Goal: Transaction & Acquisition: Purchase product/service

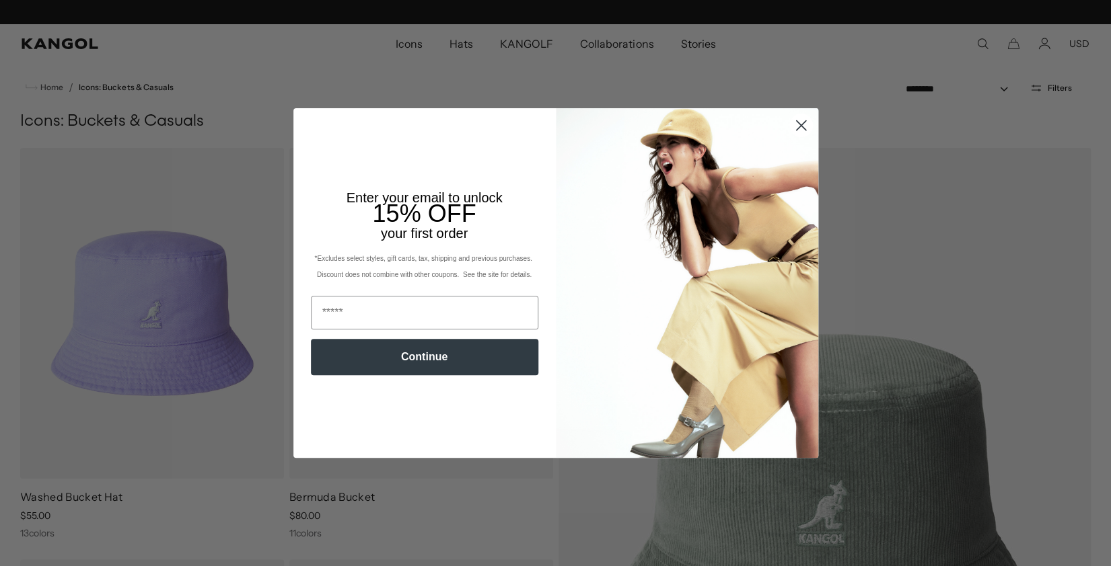
scroll to position [0, 277]
click at [803, 122] on circle "Close dialog" at bounding box center [800, 125] width 22 height 22
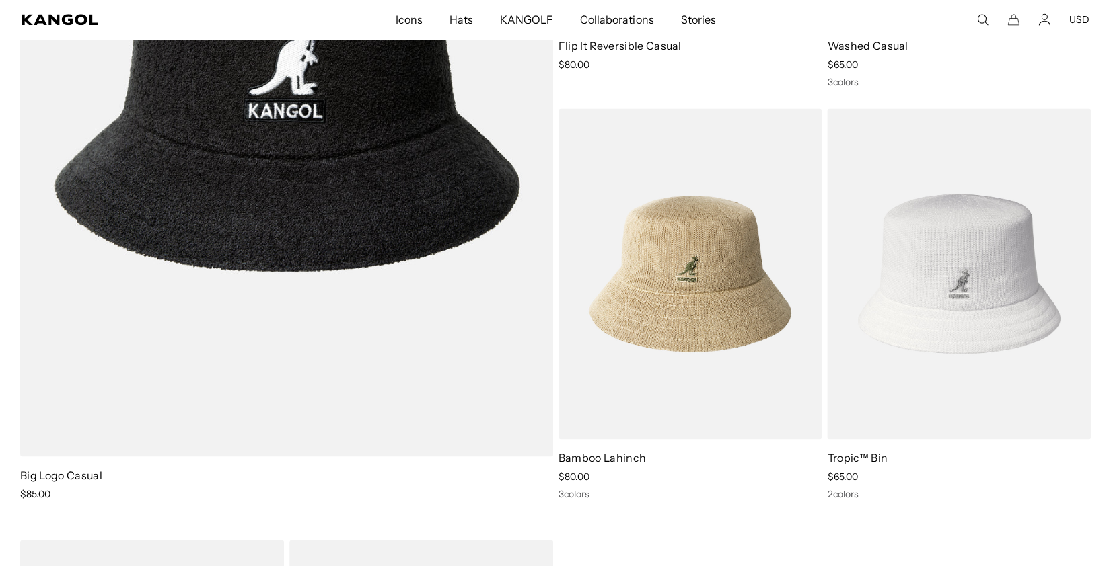
scroll to position [0, 0]
click at [73, 474] on link "Big Logo Casual" at bounding box center [61, 474] width 82 height 13
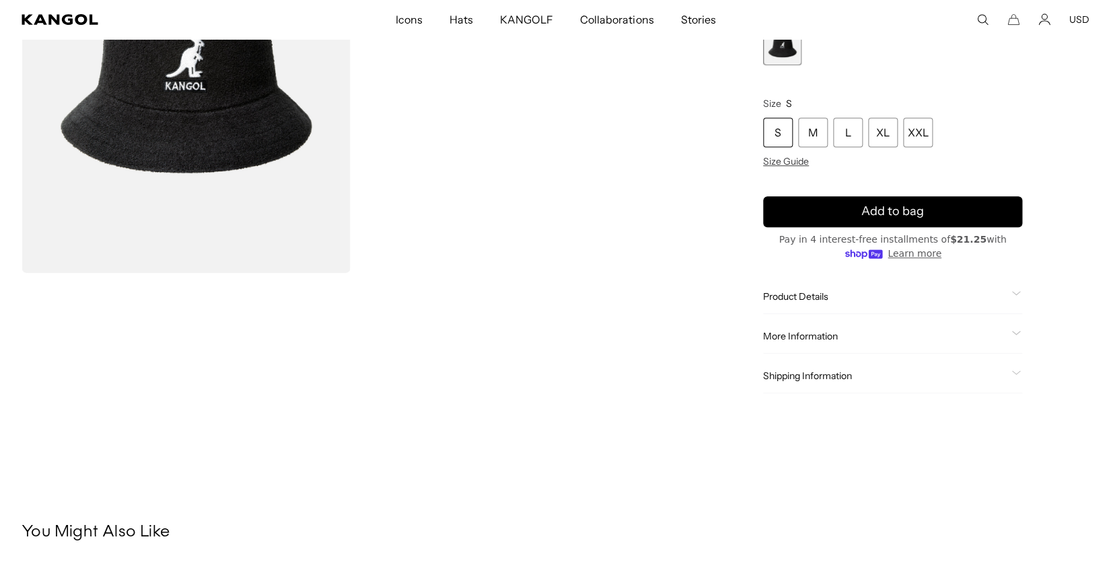
scroll to position [0, 277]
click at [1018, 289] on div "Product Details The Big Logo Casual is bigger and badder than our iconic Bermud…" at bounding box center [892, 297] width 259 height 34
click at [1016, 295] on icon at bounding box center [1015, 293] width 9 height 5
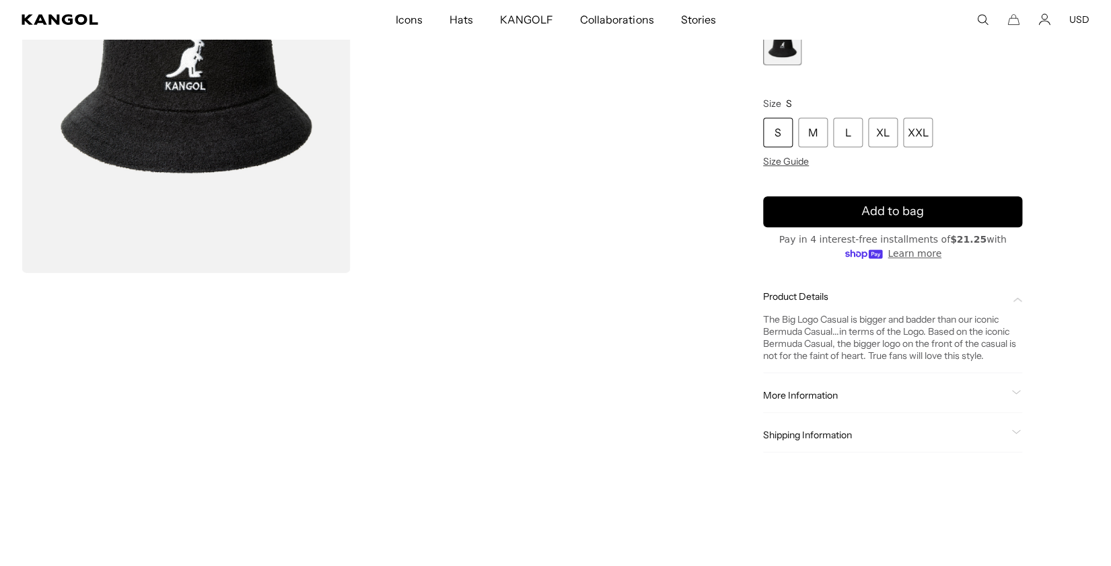
scroll to position [0, 277]
click at [1012, 392] on icon at bounding box center [1015, 392] width 9 height 5
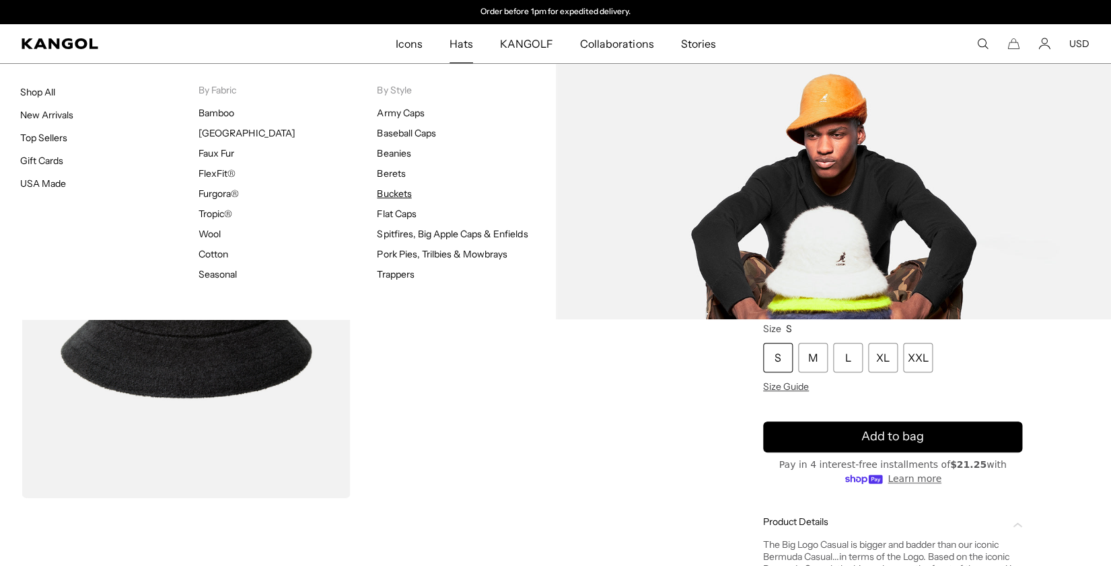
click at [405, 192] on link "Buckets" at bounding box center [394, 194] width 34 height 12
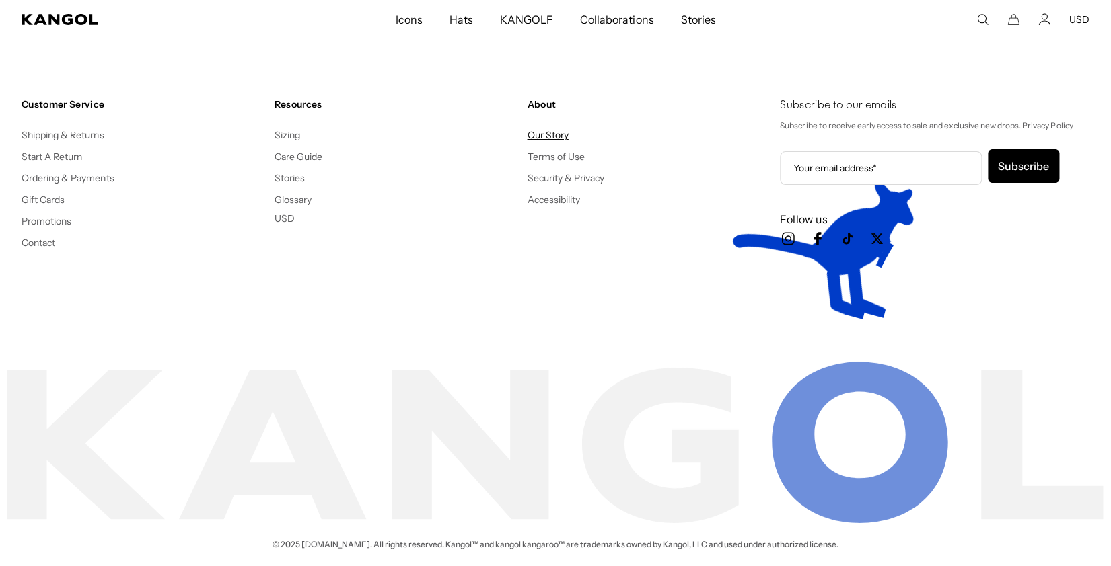
click at [543, 135] on link "Our Story" at bounding box center [547, 135] width 41 height 12
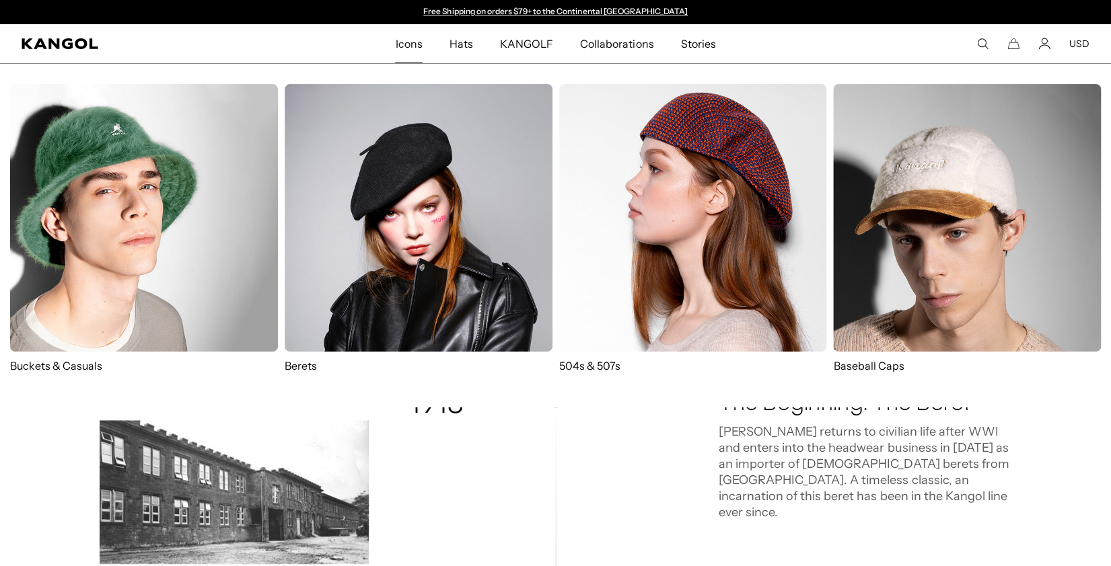
click at [168, 223] on img at bounding box center [144, 218] width 268 height 268
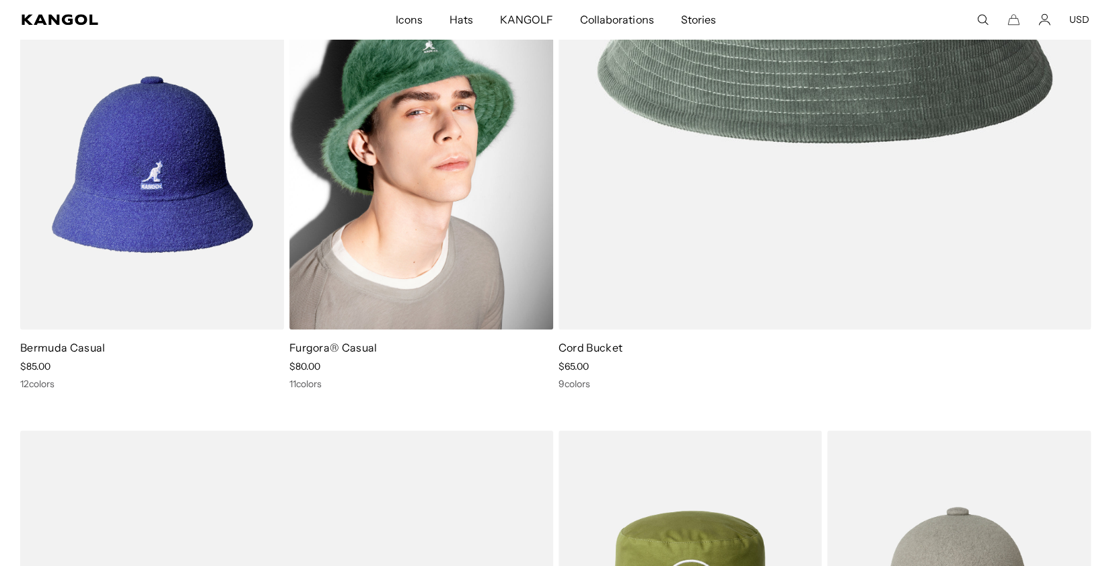
click at [351, 349] on link "Furgora® Casual" at bounding box center [333, 347] width 88 height 13
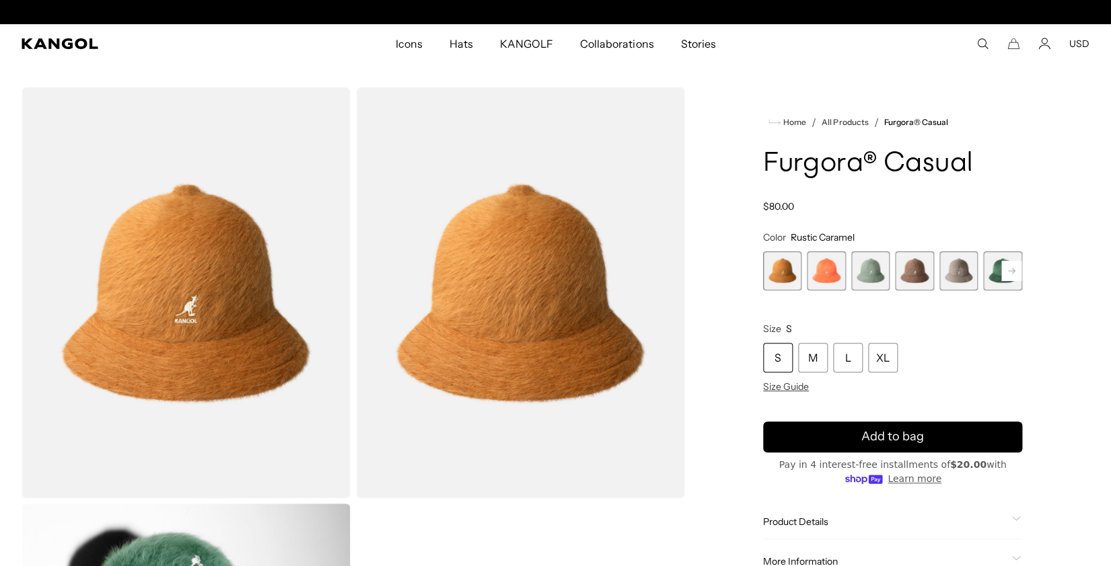
click at [1009, 272] on rect at bounding box center [1011, 271] width 20 height 20
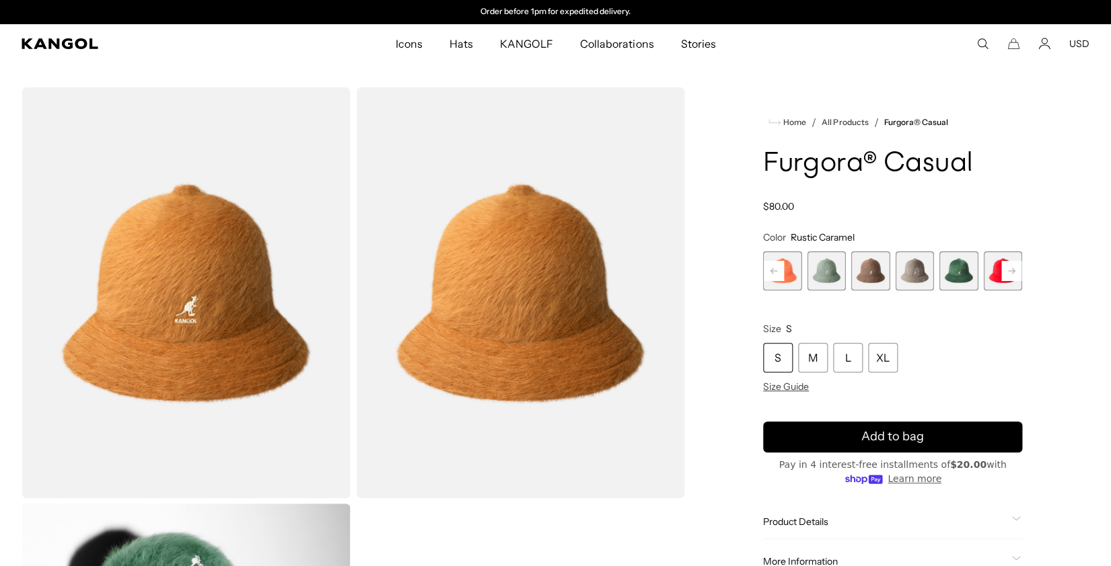
click at [1009, 272] on rect at bounding box center [1011, 271] width 20 height 20
click at [1009, 266] on rect at bounding box center [1011, 271] width 20 height 20
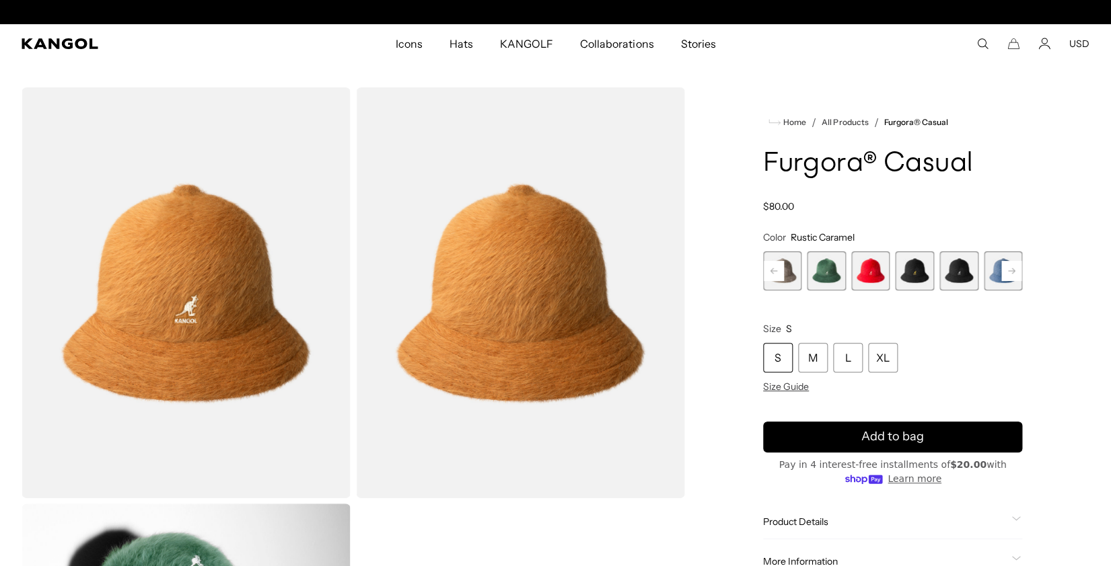
scroll to position [0, 277]
click at [1010, 270] on rect at bounding box center [1011, 271] width 20 height 20
click at [1009, 270] on rect at bounding box center [1011, 271] width 20 height 20
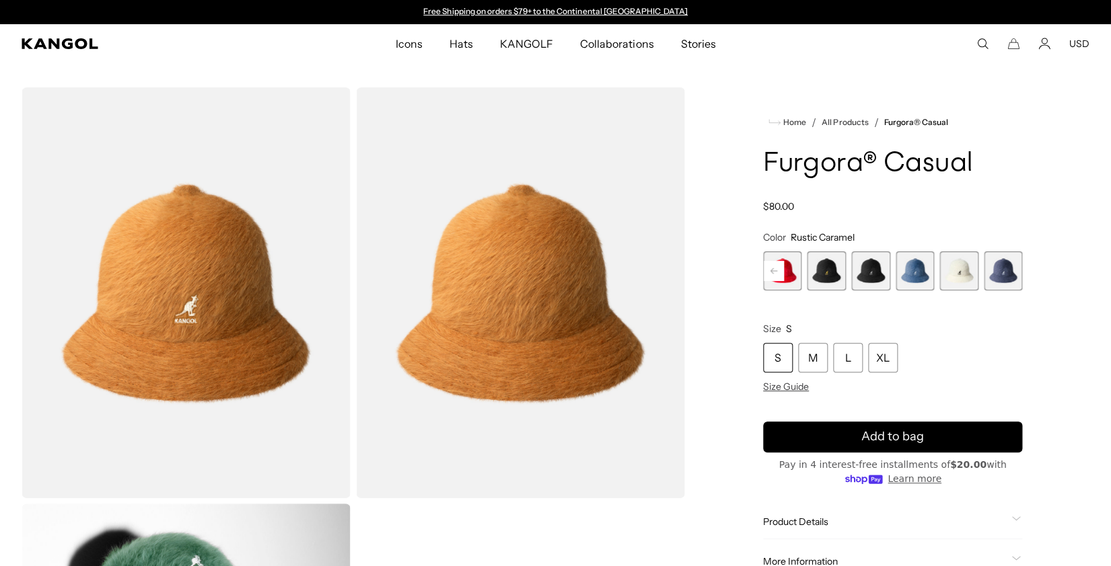
click at [998, 271] on span "12 of 12" at bounding box center [1003, 271] width 39 height 39
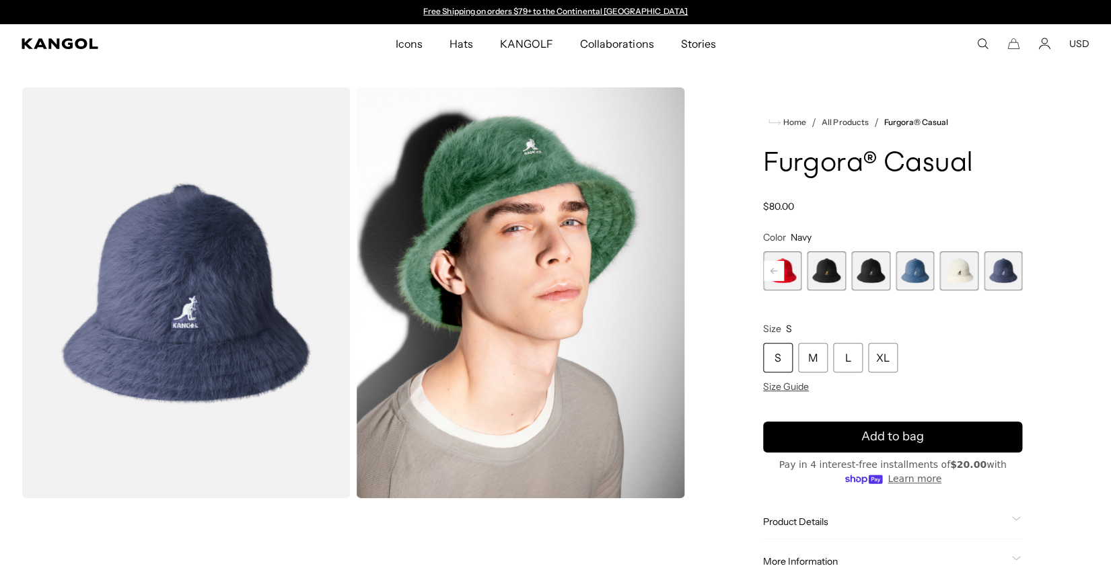
click at [908, 276] on span "10 of 12" at bounding box center [914, 271] width 39 height 39
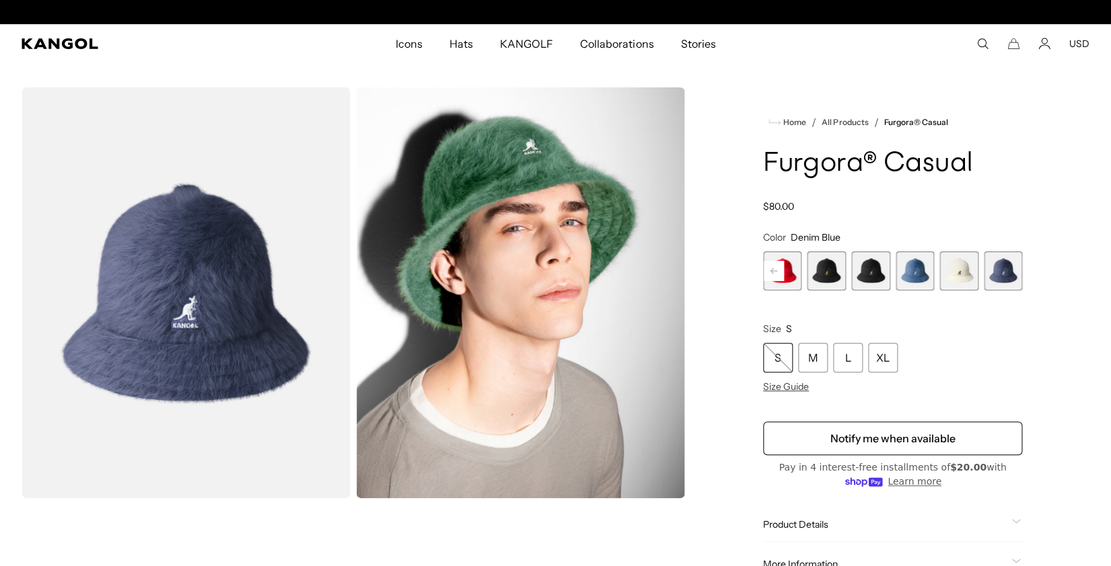
scroll to position [0, 277]
click at [910, 270] on span "10 of 12" at bounding box center [914, 271] width 39 height 39
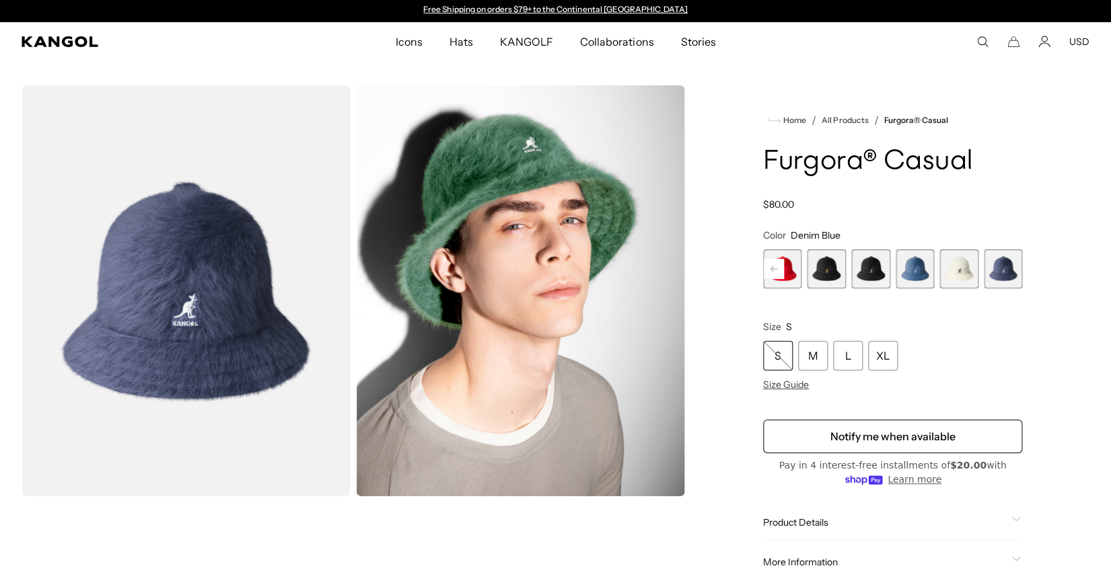
click at [1003, 267] on span "12 of 12" at bounding box center [1003, 269] width 39 height 39
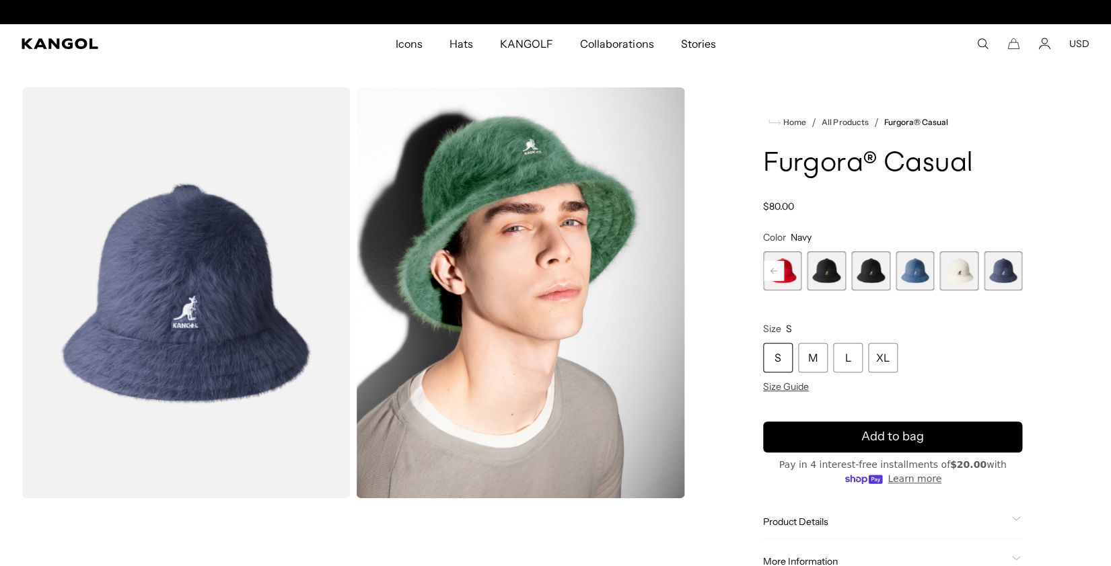
scroll to position [0, 277]
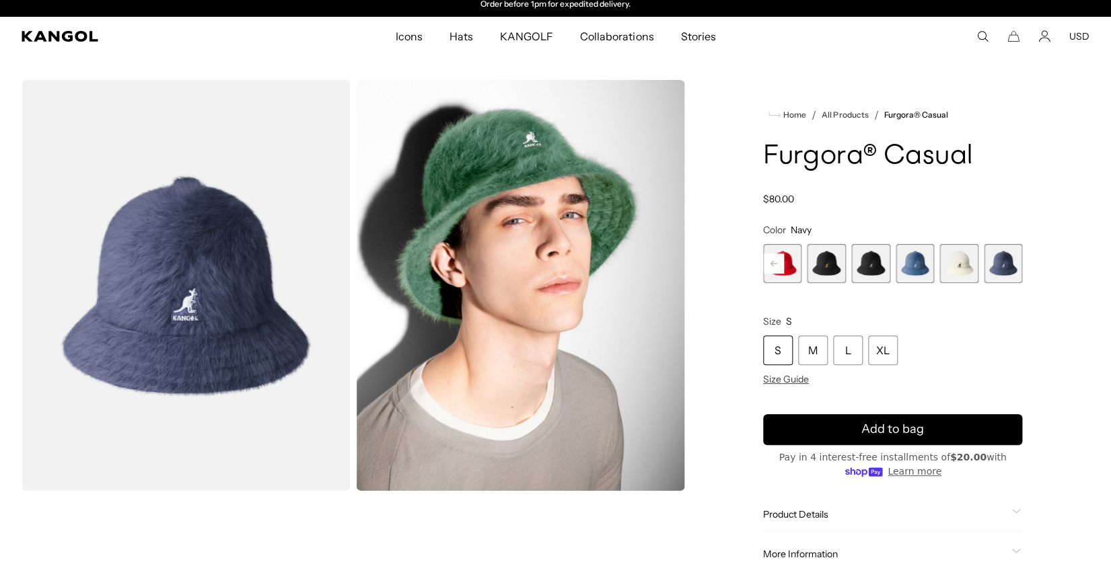
click at [907, 272] on span "10 of 12" at bounding box center [914, 263] width 39 height 39
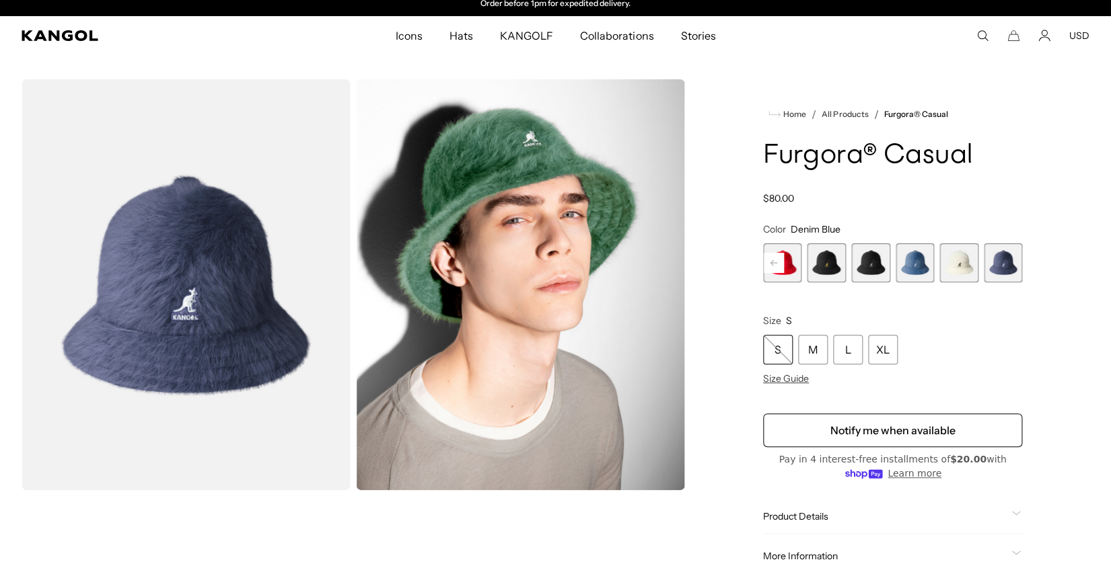
scroll to position [4, 0]
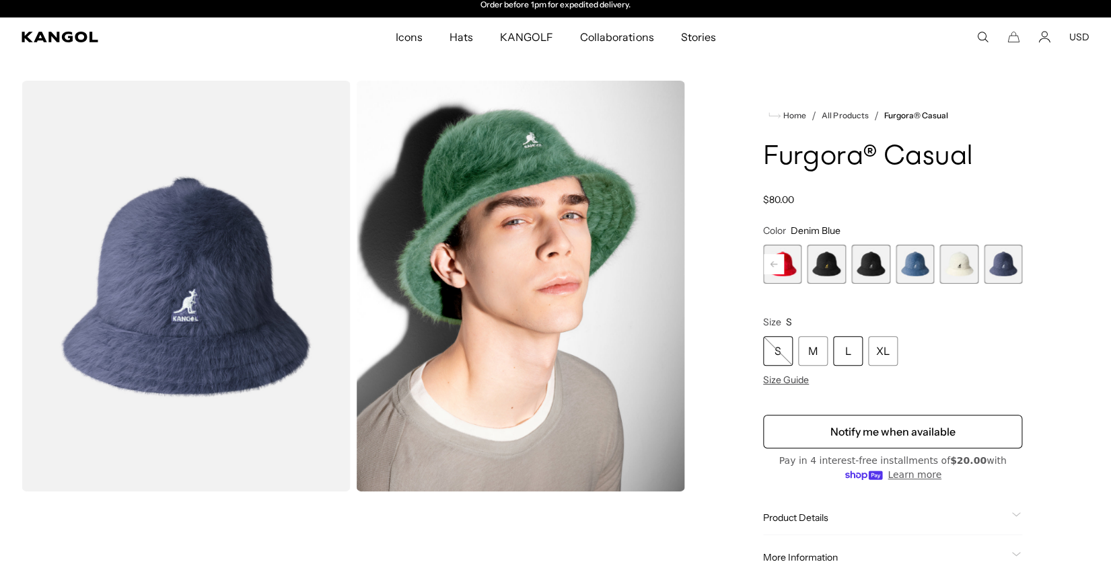
click at [858, 353] on div "L" at bounding box center [848, 351] width 30 height 30
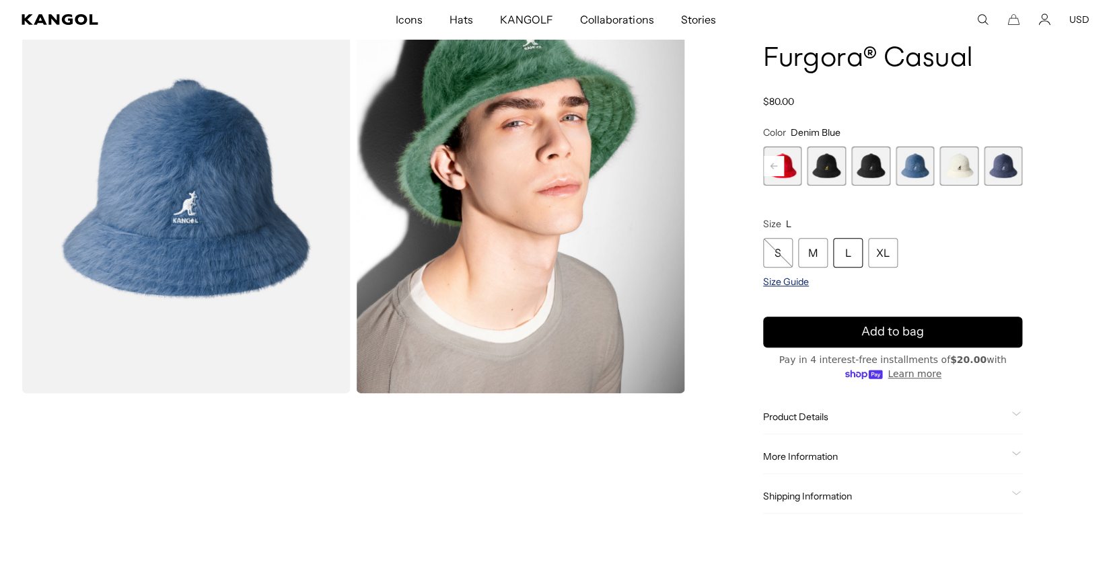
click at [788, 281] on span "Size Guide" at bounding box center [786, 282] width 46 height 12
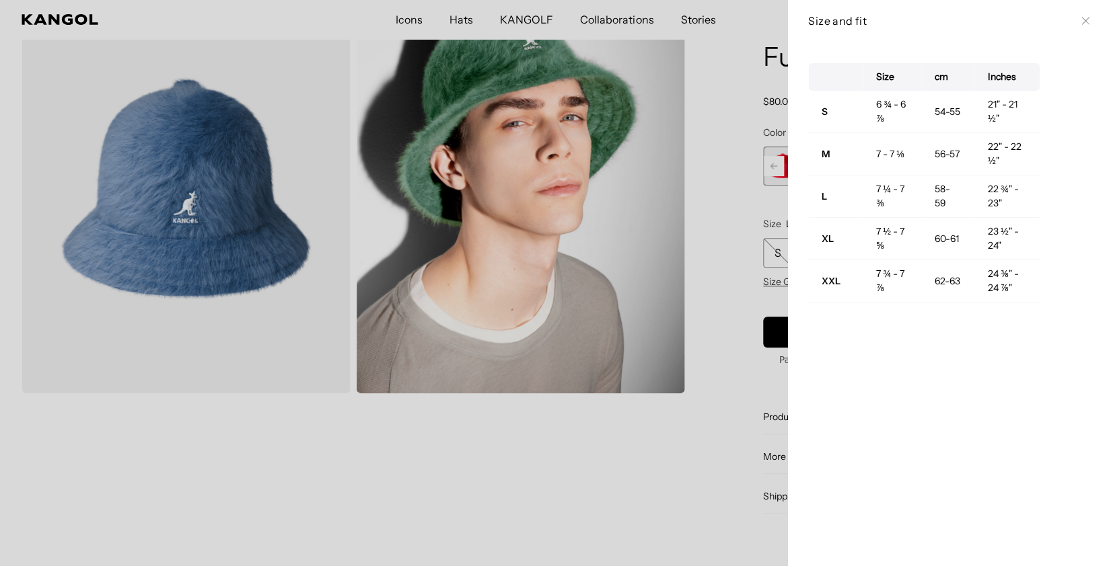
scroll to position [0, 277]
click at [619, 468] on div at bounding box center [555, 283] width 1111 height 566
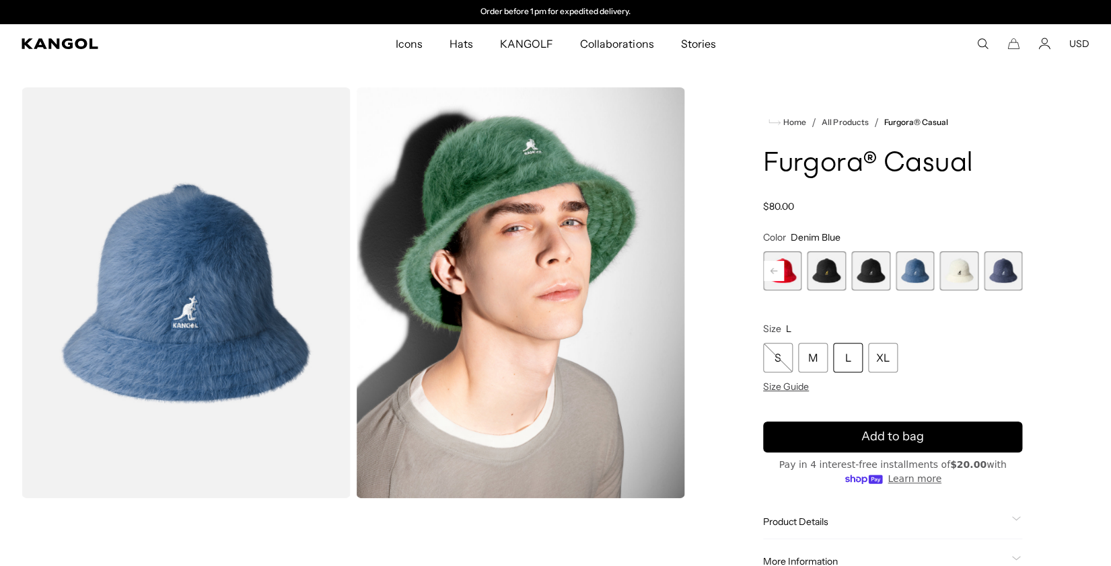
click at [1004, 371] on div "S M L XL" at bounding box center [892, 358] width 259 height 30
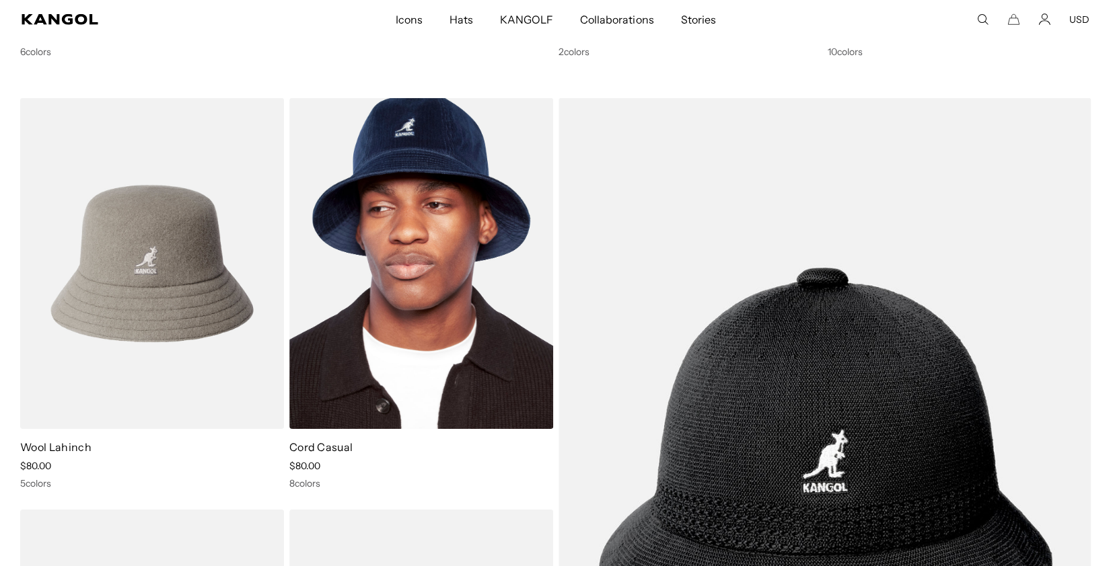
click at [427, 215] on img at bounding box center [421, 263] width 264 height 331
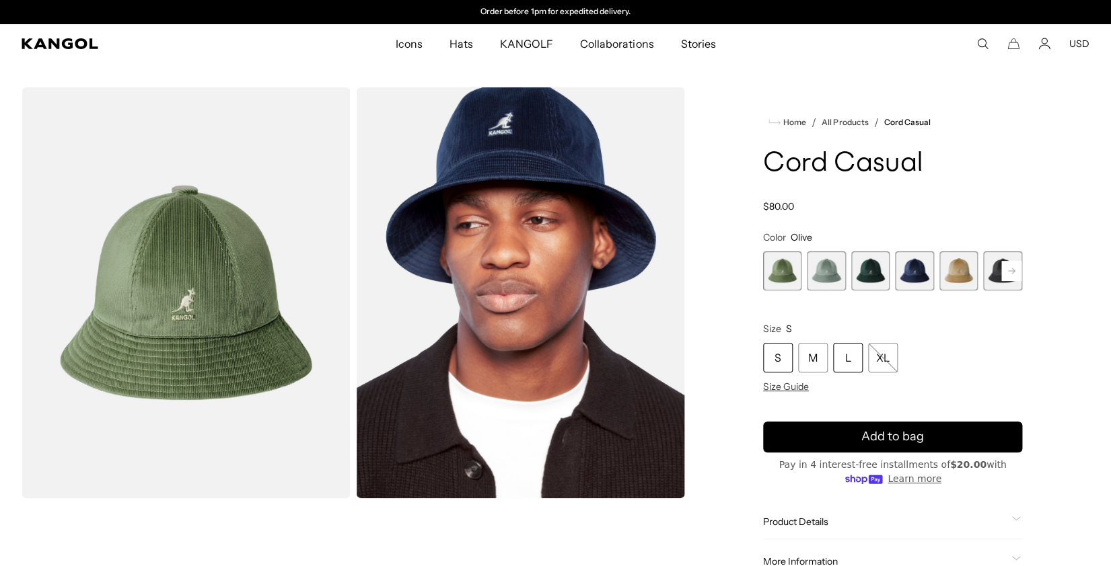
click at [844, 365] on div "L" at bounding box center [848, 358] width 30 height 30
click at [904, 269] on span "4 of 9" at bounding box center [914, 271] width 39 height 39
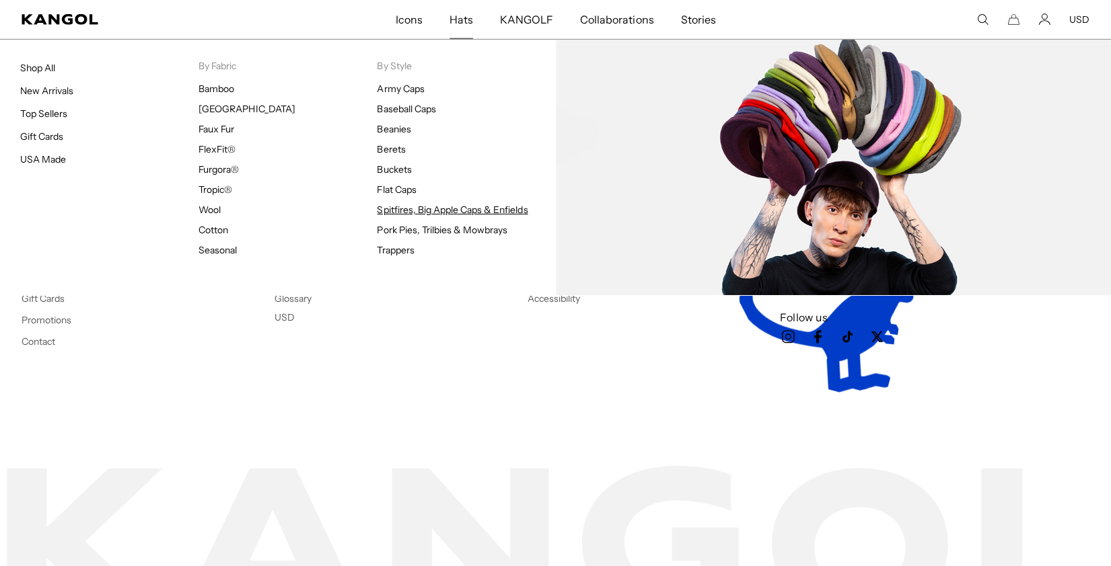
scroll to position [0, 277]
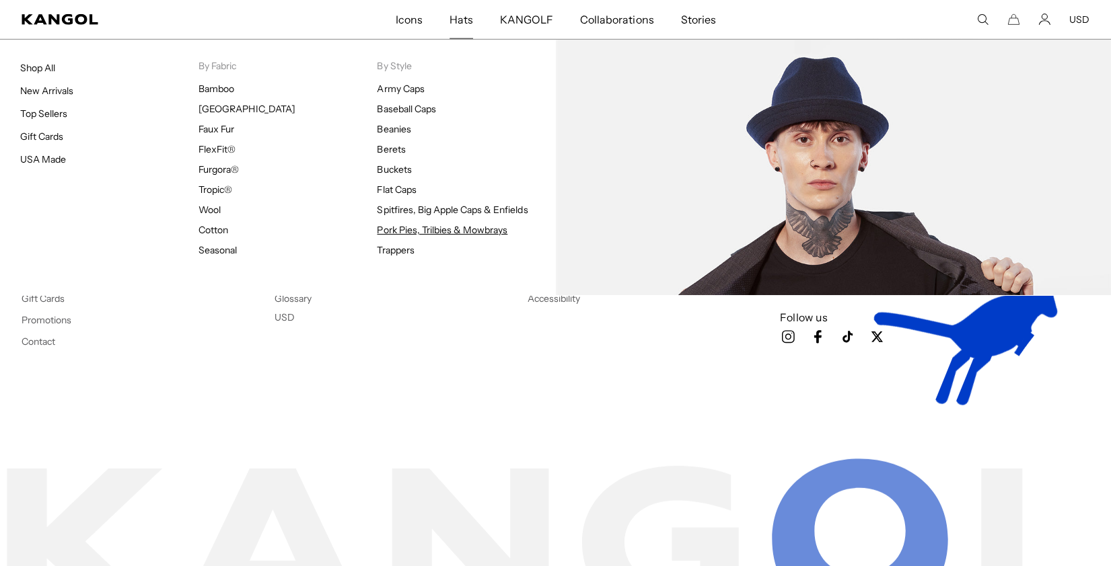
click at [409, 229] on link "Pork Pies, Trilbies & Mowbrays" at bounding box center [442, 230] width 131 height 12
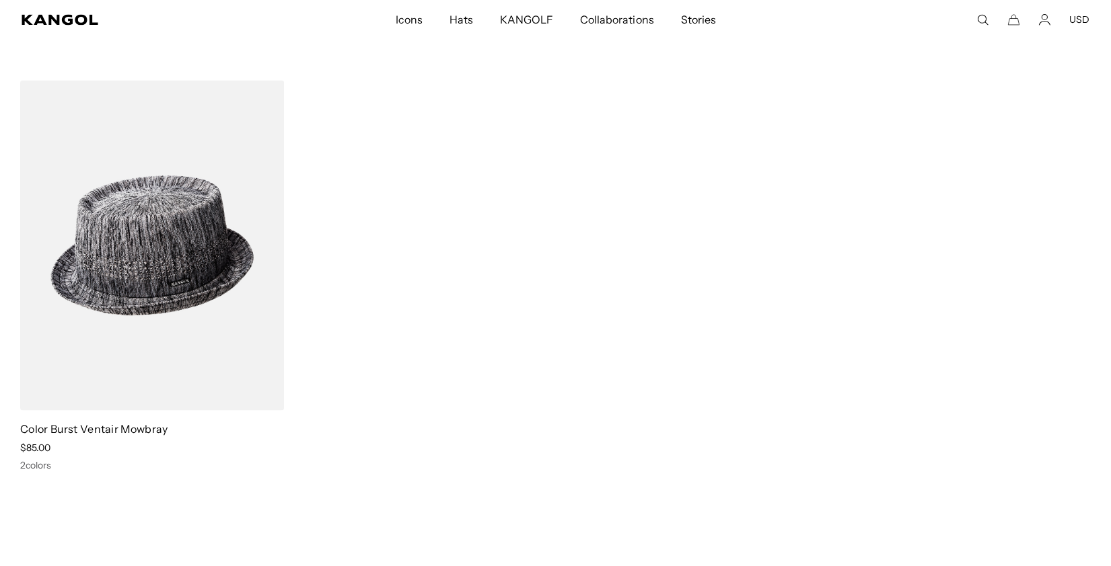
click at [198, 276] on img at bounding box center [152, 245] width 264 height 331
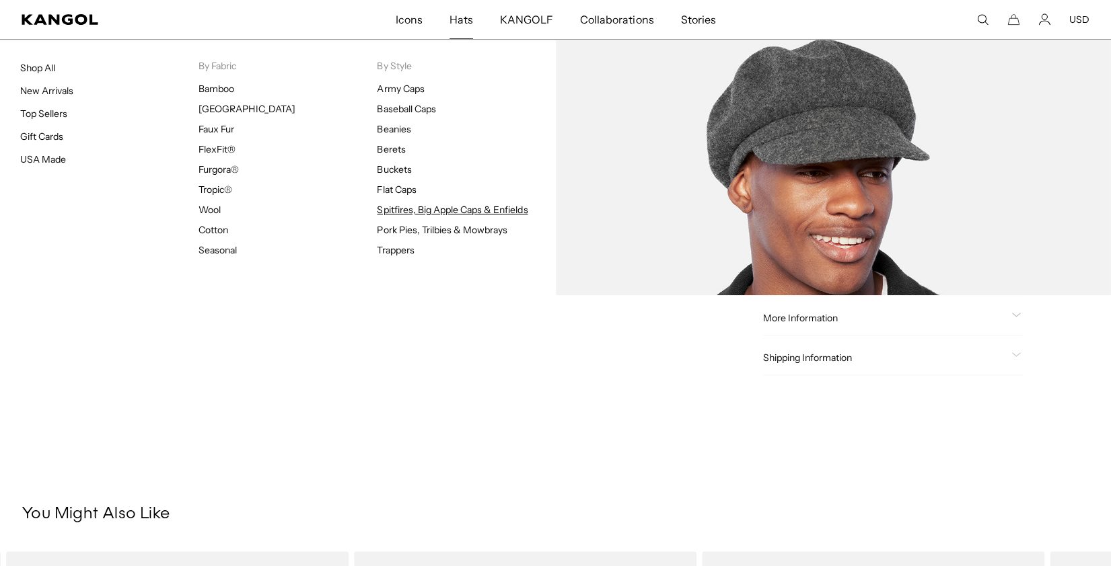
click at [476, 213] on link "Spitfires, Big Apple Caps & Enfields" at bounding box center [452, 210] width 151 height 12
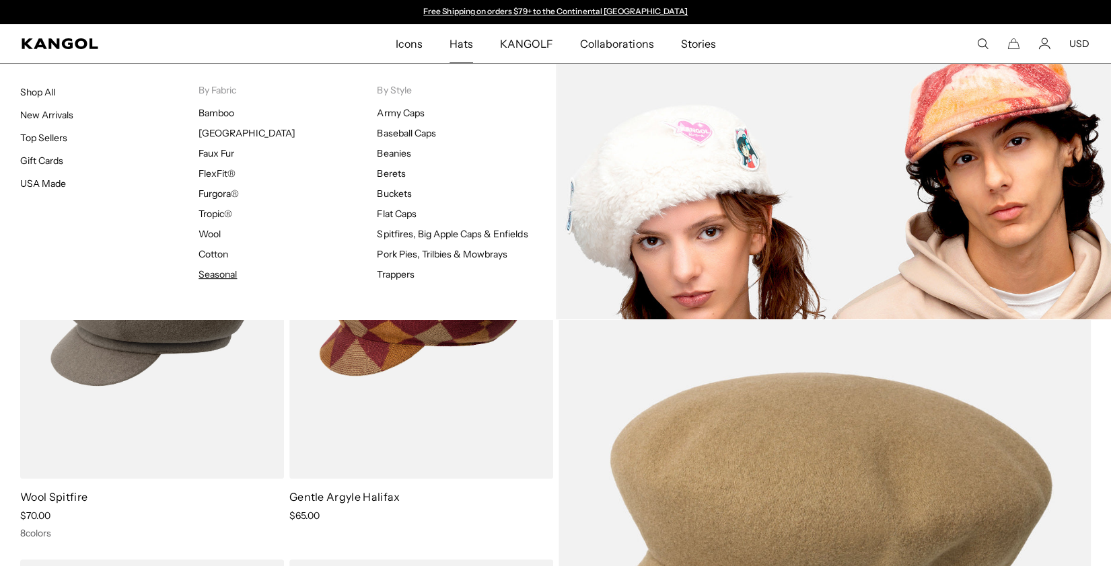
click at [216, 274] on link "Seasonal" at bounding box center [217, 274] width 38 height 12
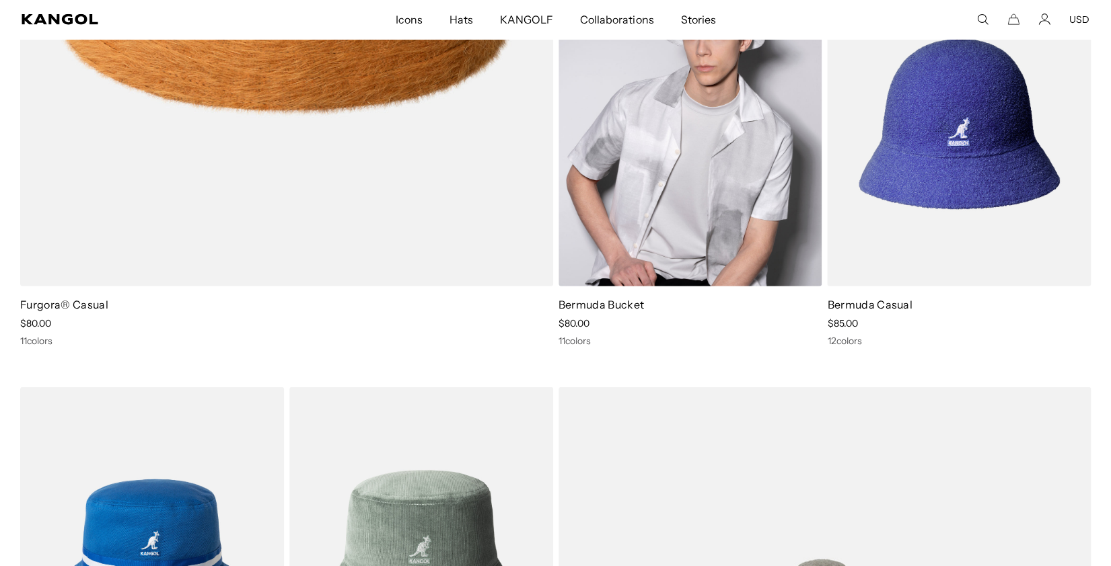
scroll to position [0, 277]
click at [640, 304] on link "Bermuda Bucket" at bounding box center [600, 304] width 85 height 13
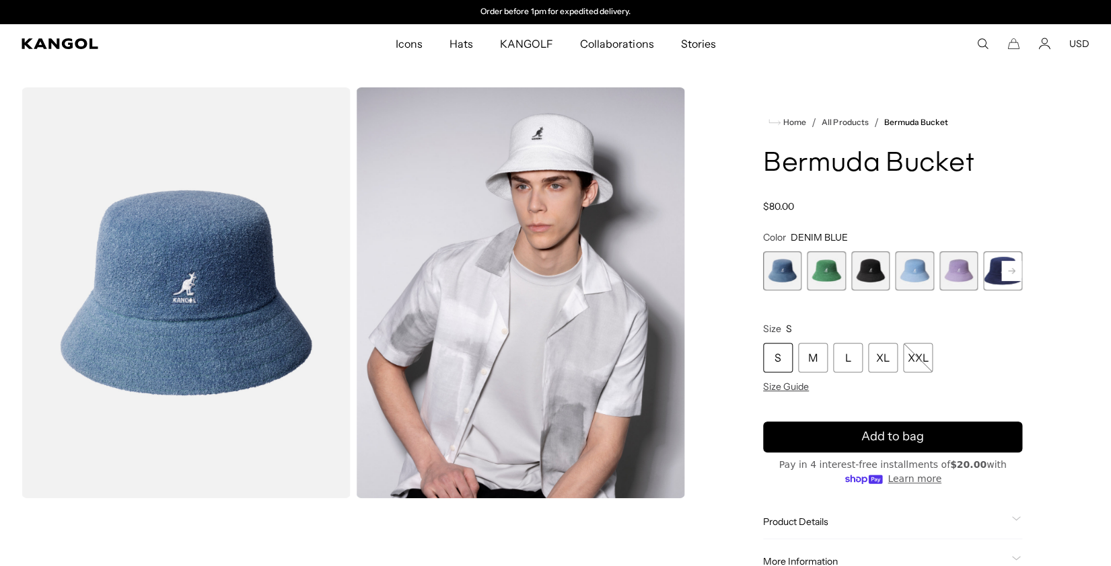
click at [990, 276] on span "6 of 11" at bounding box center [1002, 271] width 39 height 39
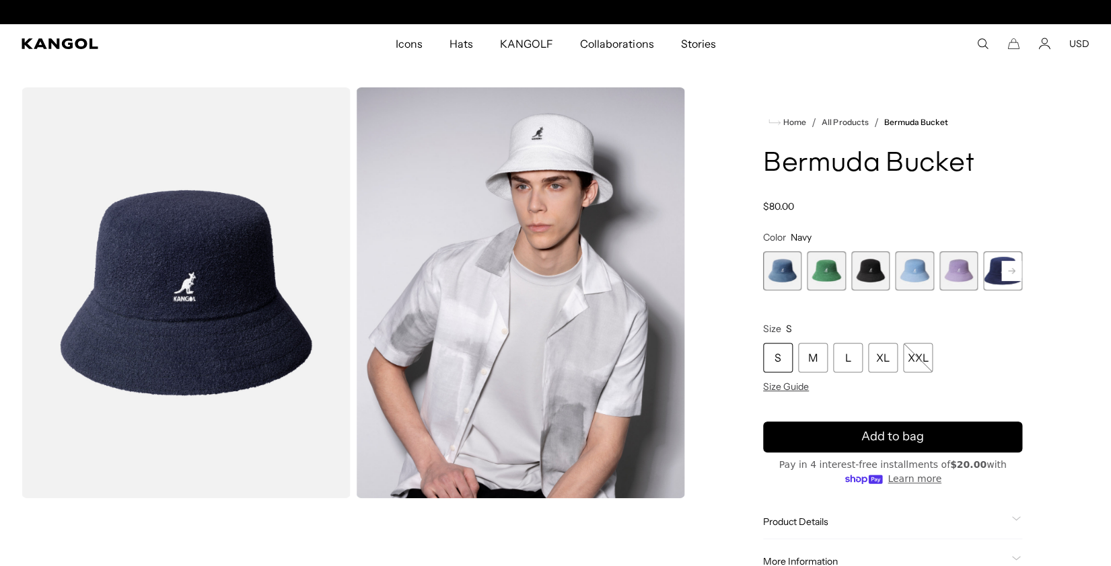
scroll to position [0, 277]
